Goal: Information Seeking & Learning: Learn about a topic

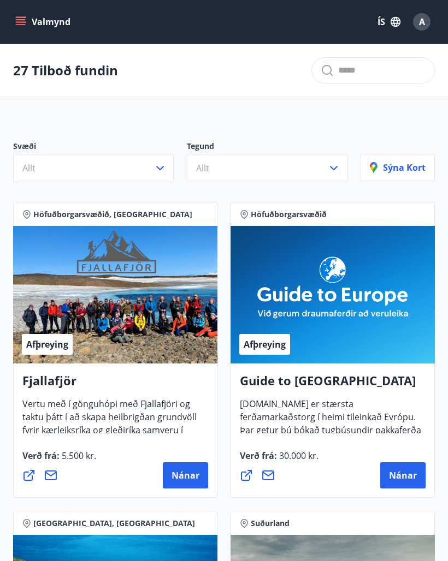
click at [161, 170] on icon "button" at bounding box center [159, 168] width 13 height 13
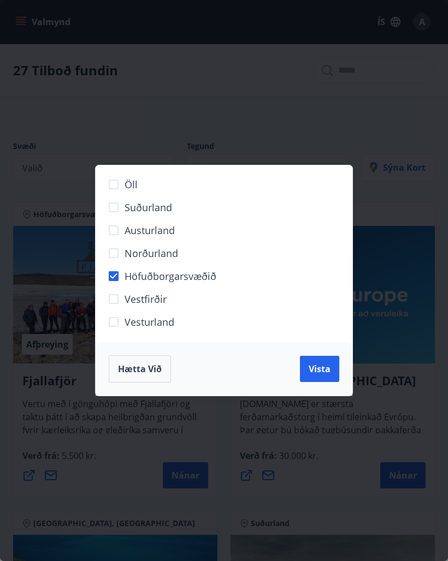
click at [322, 367] on span "Vista" at bounding box center [319, 369] width 22 height 12
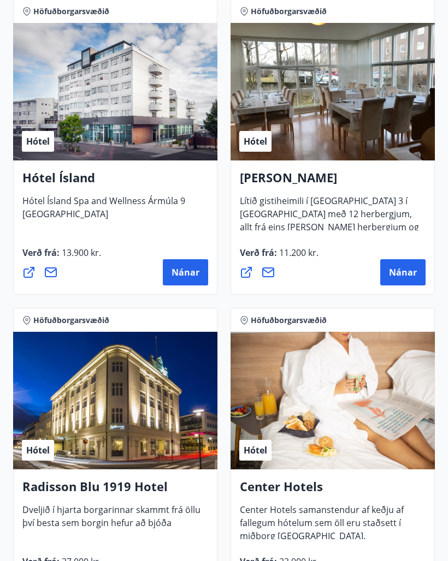
scroll to position [1186, 0]
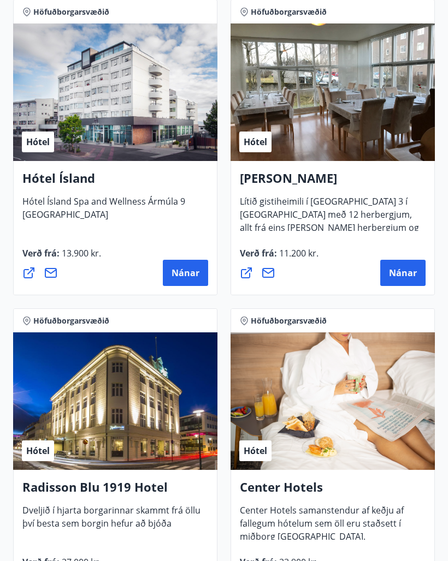
click at [183, 269] on span "Nánar" at bounding box center [185, 273] width 28 height 12
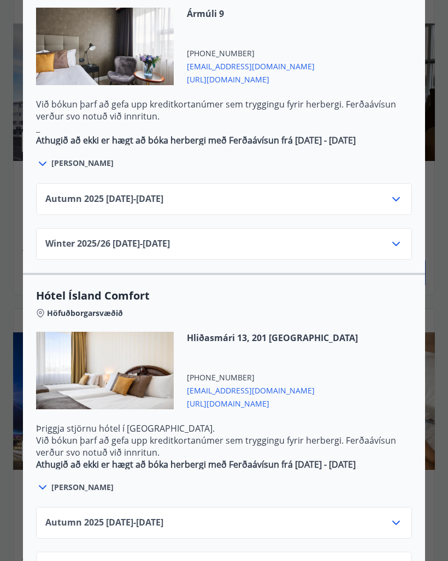
scroll to position [666, 0]
click at [400, 517] on icon at bounding box center [395, 523] width 13 height 13
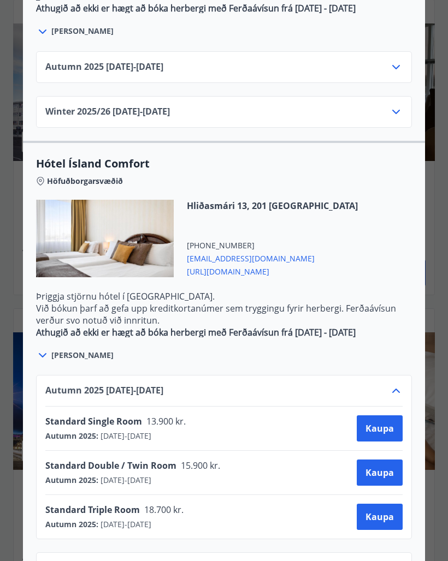
scroll to position [798, 0]
click at [396, 384] on icon at bounding box center [395, 390] width 13 height 13
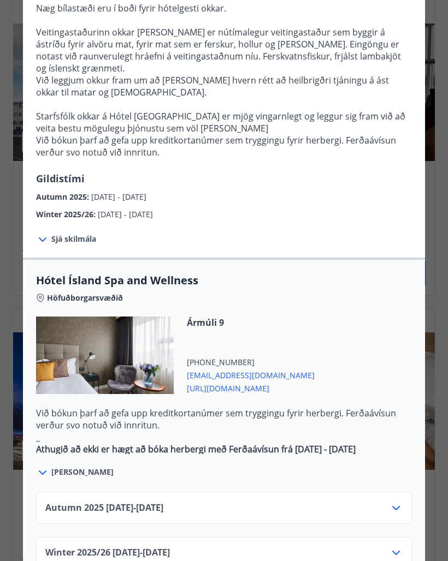
scroll to position [369, 0]
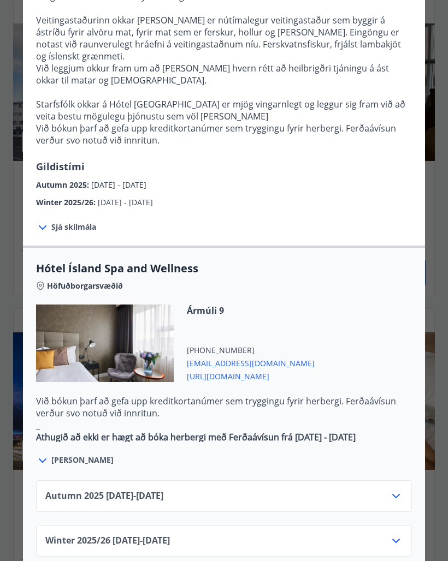
click at [48, 454] on icon at bounding box center [42, 460] width 13 height 13
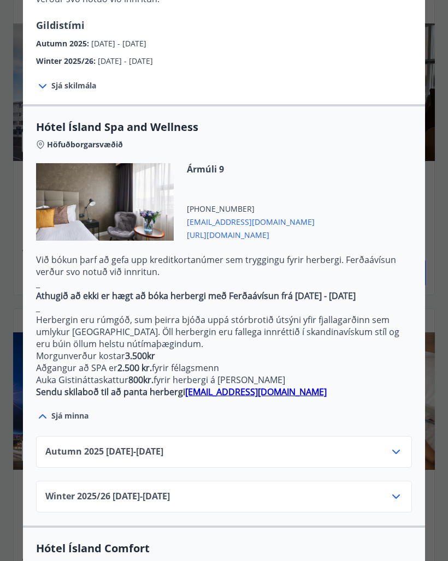
scroll to position [512, 0]
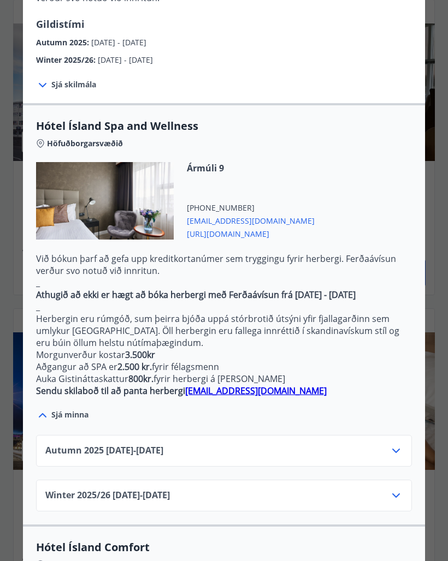
click at [41, 409] on icon at bounding box center [42, 415] width 13 height 13
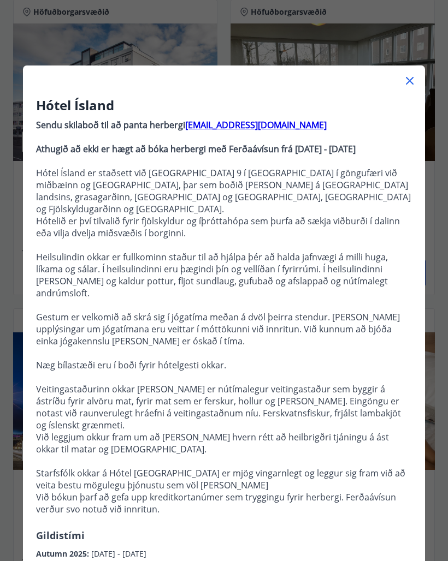
scroll to position [0, 0]
click at [412, 76] on icon at bounding box center [409, 80] width 13 height 13
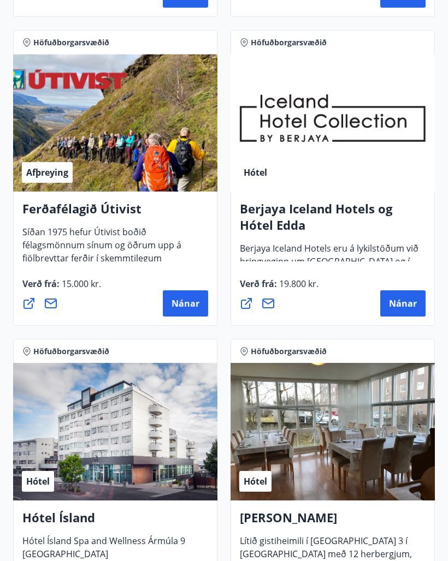
scroll to position [846, 0]
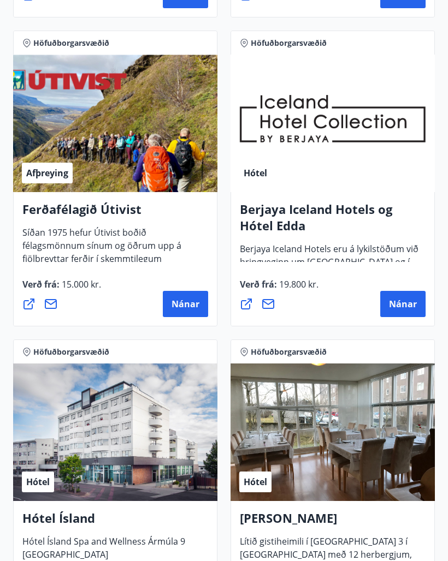
click at [393, 297] on button "Nánar" at bounding box center [402, 304] width 45 height 26
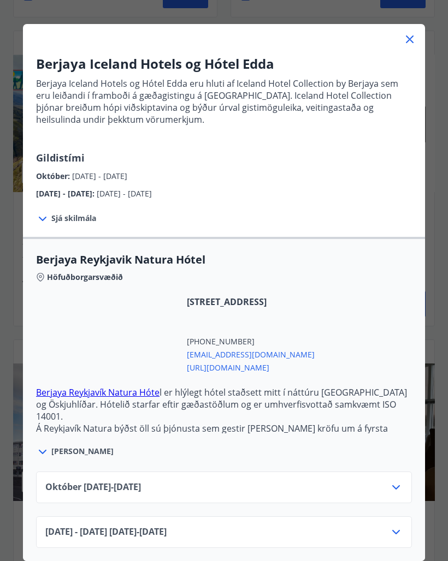
scroll to position [41, 0]
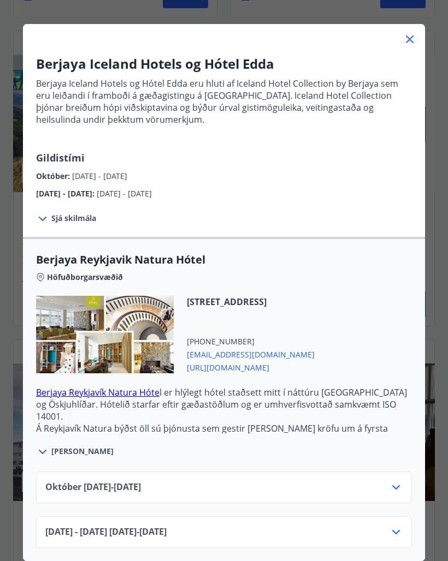
click at [397, 486] on icon at bounding box center [395, 487] width 13 height 13
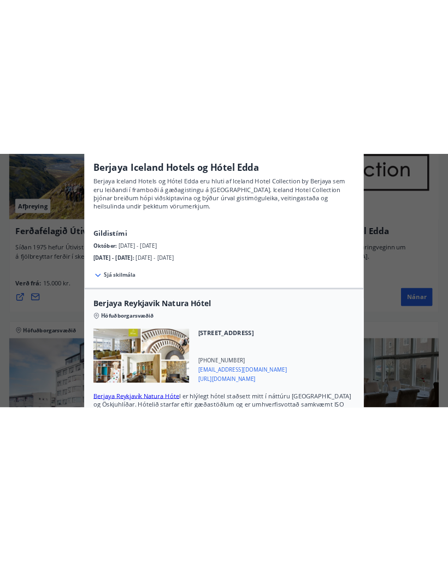
scroll to position [846, 0]
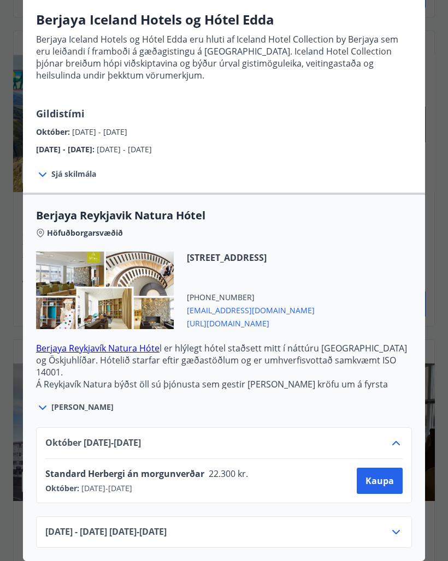
click at [47, 401] on icon at bounding box center [42, 407] width 13 height 13
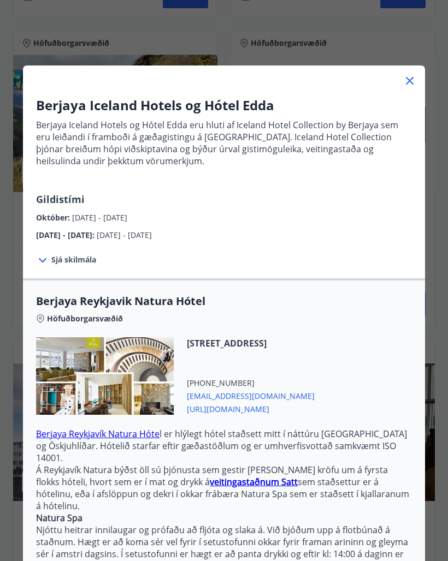
scroll to position [0, 0]
click at [411, 79] on icon at bounding box center [410, 81] width 8 height 8
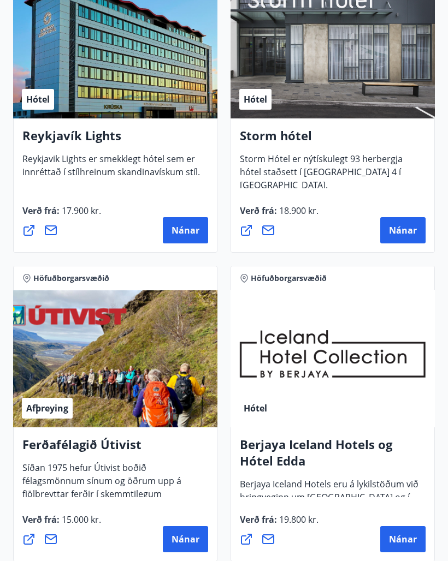
scroll to position [610, 0]
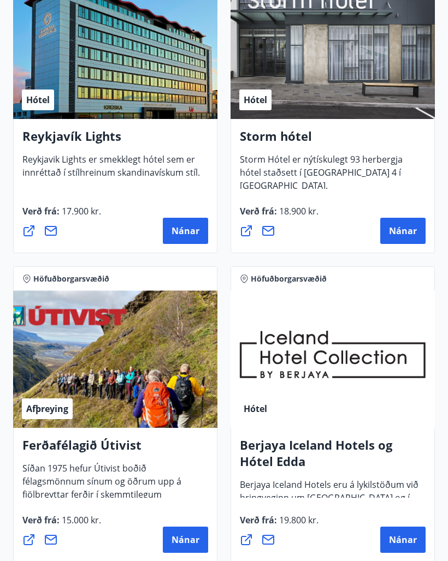
click at [189, 223] on button "Nánar" at bounding box center [185, 231] width 45 height 26
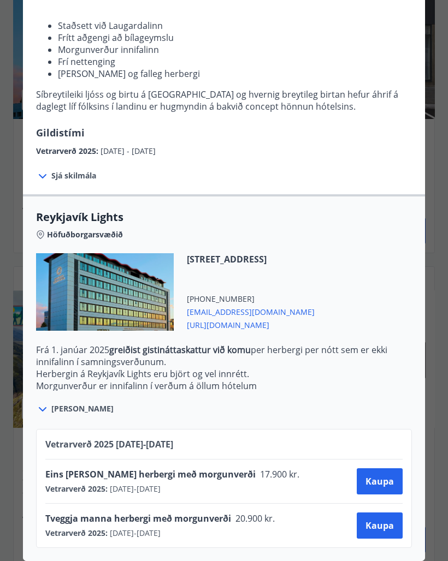
scroll to position [144, 0]
click at [48, 407] on icon at bounding box center [42, 409] width 13 height 13
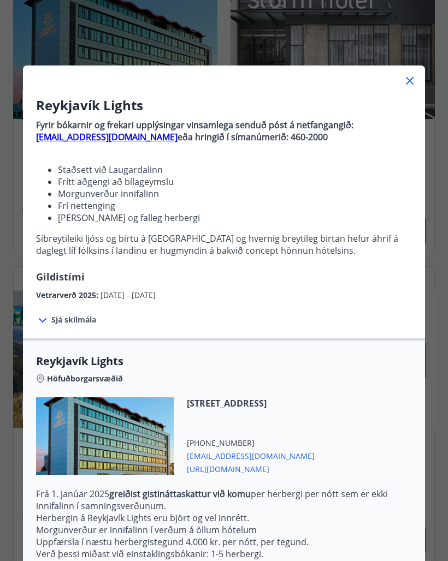
scroll to position [0, 0]
click at [411, 77] on icon at bounding box center [409, 80] width 13 height 13
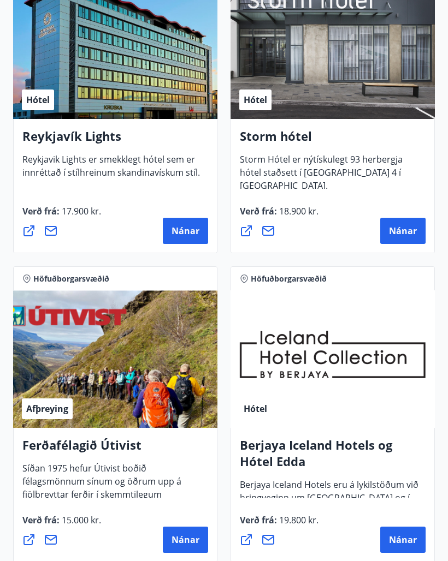
click at [406, 222] on button "Nánar" at bounding box center [402, 231] width 45 height 26
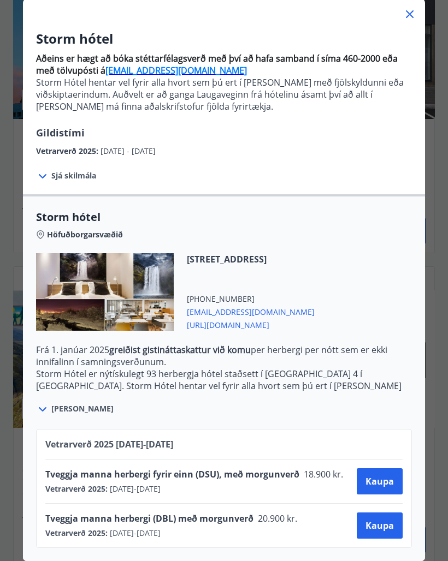
scroll to position [67, 0]
click at [414, 15] on icon at bounding box center [409, 14] width 13 height 13
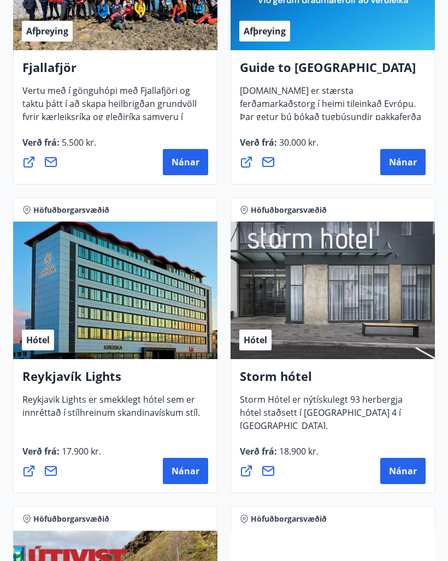
scroll to position [371, 0]
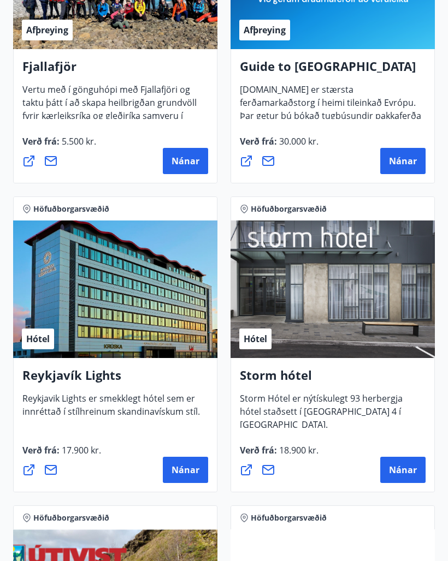
click at [176, 465] on span "Nánar" at bounding box center [185, 470] width 28 height 12
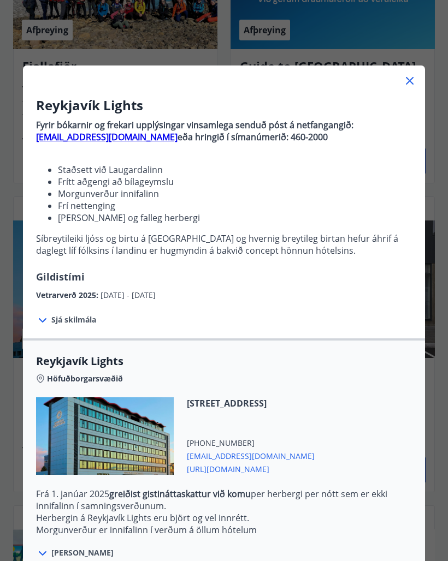
scroll to position [0, 0]
click at [413, 74] on icon at bounding box center [409, 80] width 13 height 13
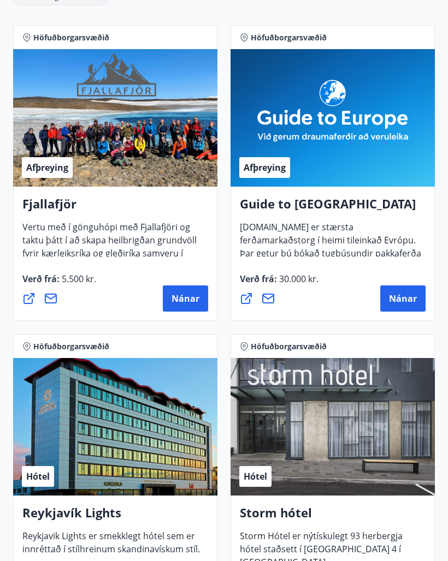
scroll to position [233, 0]
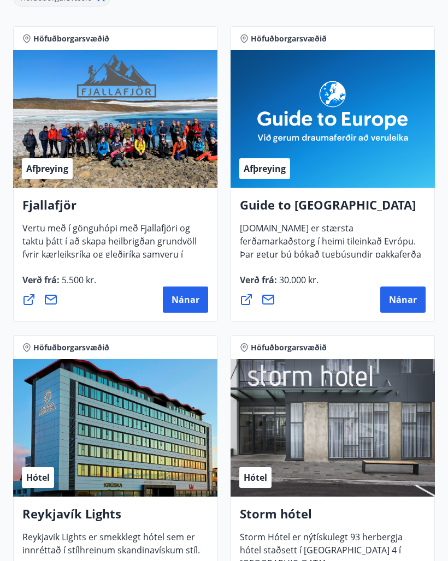
click at [402, 298] on span "Nánar" at bounding box center [403, 300] width 28 height 12
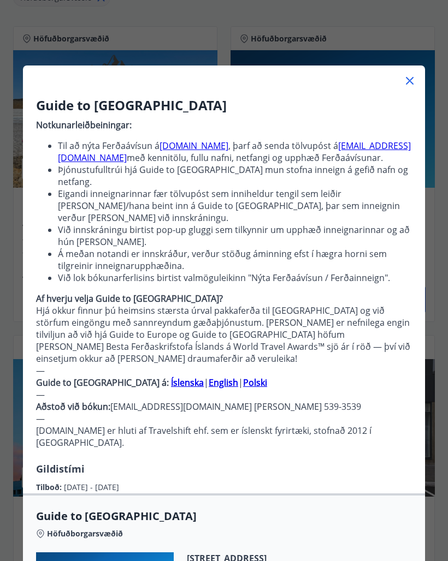
scroll to position [0, 0]
click at [410, 75] on icon at bounding box center [409, 80] width 13 height 13
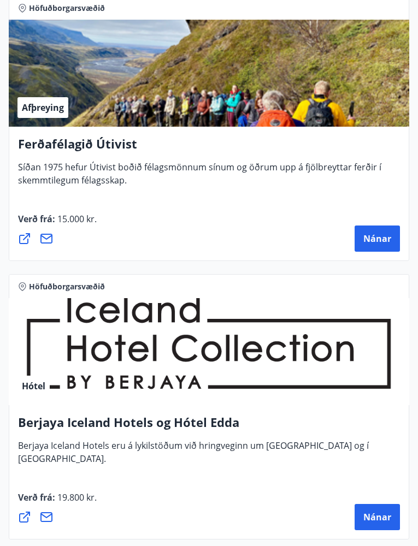
scroll to position [1481, 0]
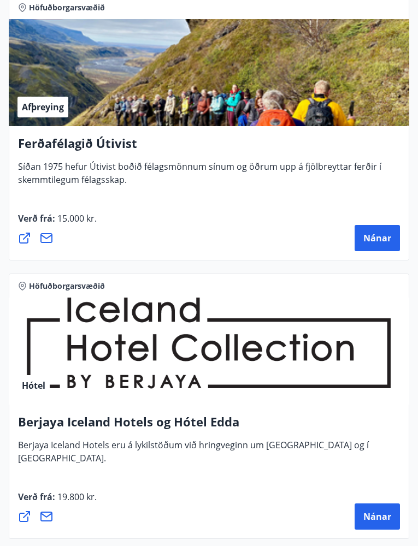
click at [376, 512] on span "Nánar" at bounding box center [377, 516] width 28 height 12
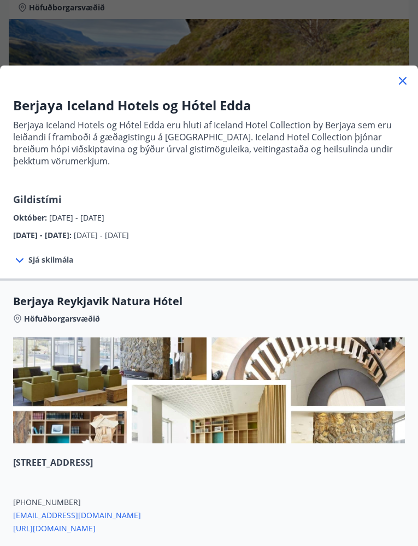
scroll to position [0, 0]
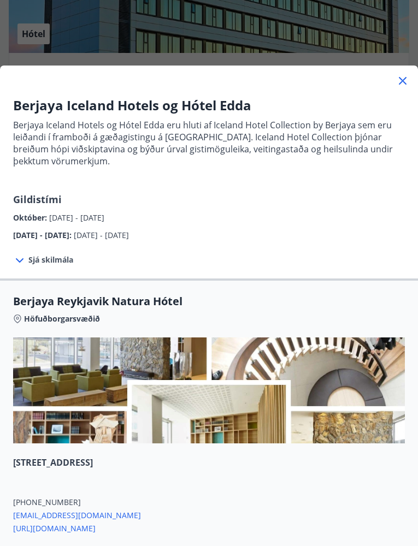
click at [404, 78] on icon at bounding box center [402, 80] width 13 height 13
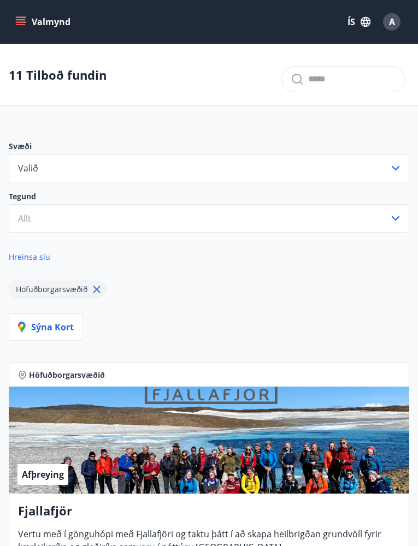
click at [391, 20] on span "A" at bounding box center [392, 22] width 6 height 12
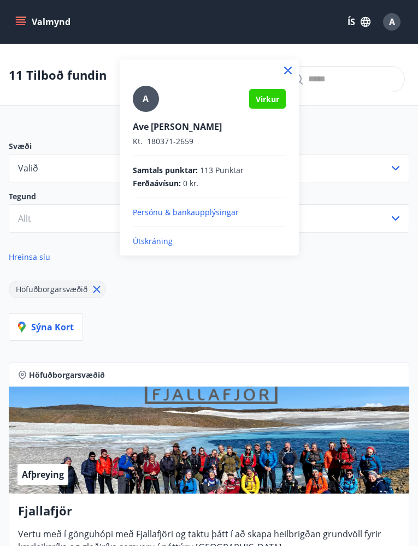
click at [177, 239] on p "Útskráning" at bounding box center [209, 241] width 153 height 11
